Goal: Navigation & Orientation: Find specific page/section

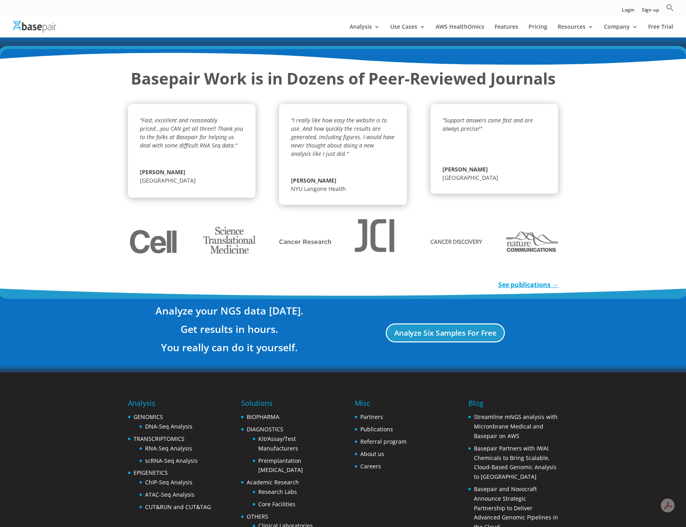
scroll to position [1286, 0]
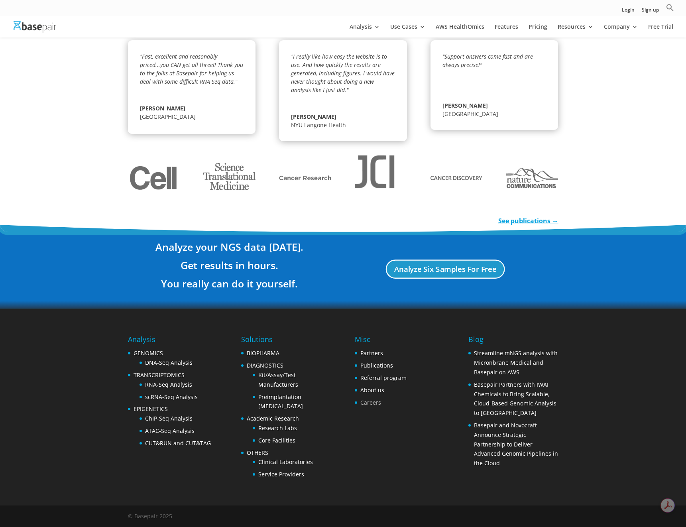
click at [367, 404] on link "Careers" at bounding box center [370, 402] width 21 height 8
